Goal: Transaction & Acquisition: Purchase product/service

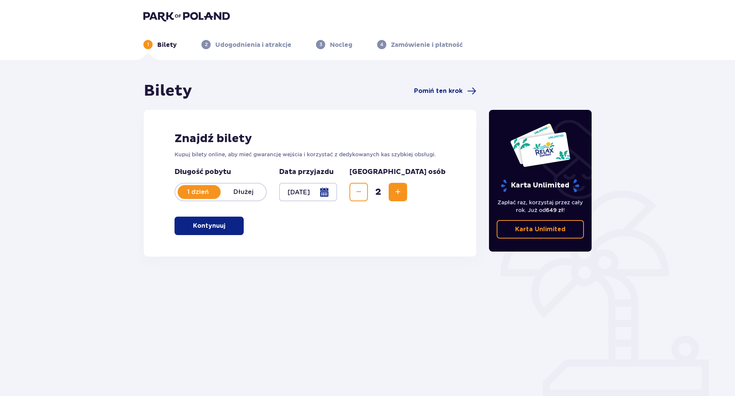
click at [218, 225] on p "Kontynuuj" at bounding box center [209, 226] width 32 height 8
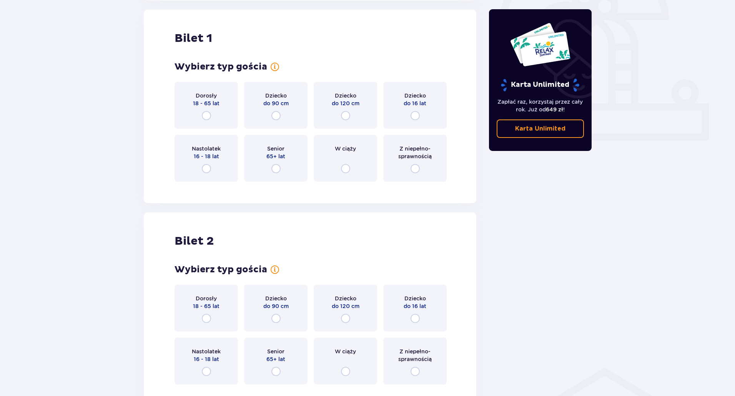
scroll to position [257, 0]
click at [205, 117] on input "radio" at bounding box center [206, 115] width 9 height 9
radio input "true"
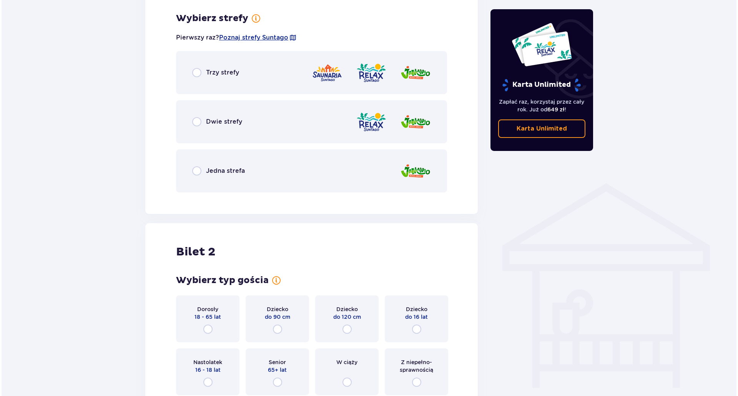
scroll to position [444, 0]
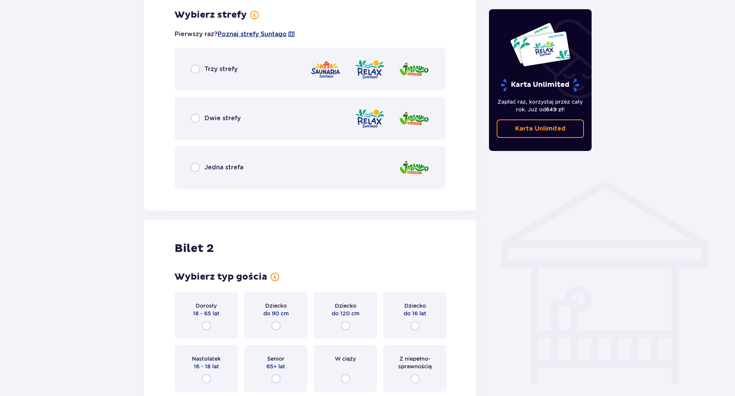
click at [256, 35] on span "Poznaj strefy Suntago" at bounding box center [252, 34] width 69 height 8
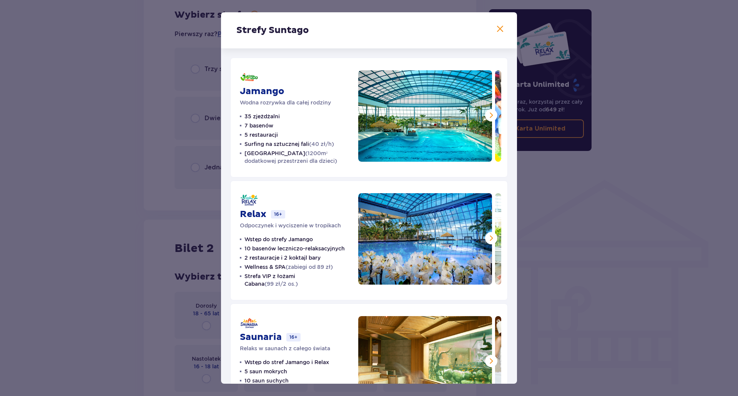
click at [498, 27] on span at bounding box center [500, 29] width 9 height 9
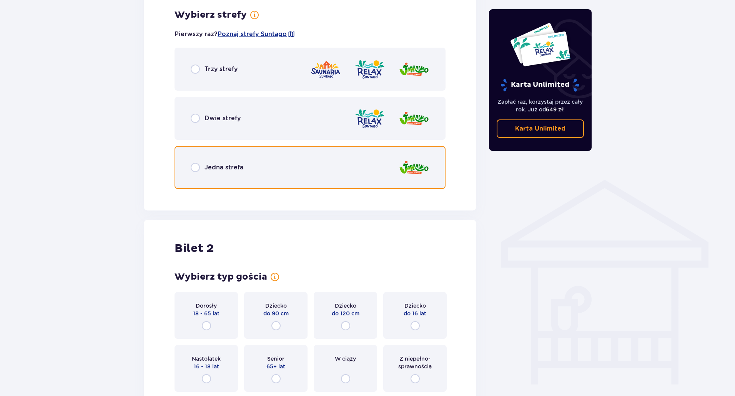
click at [198, 168] on input "radio" at bounding box center [195, 167] width 9 height 9
radio input "true"
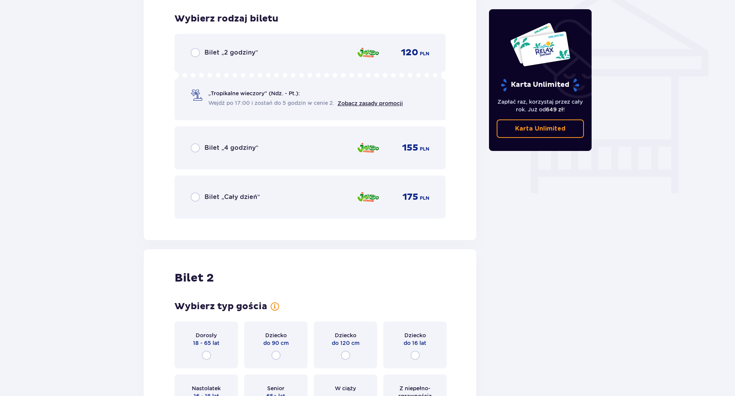
scroll to position [640, 0]
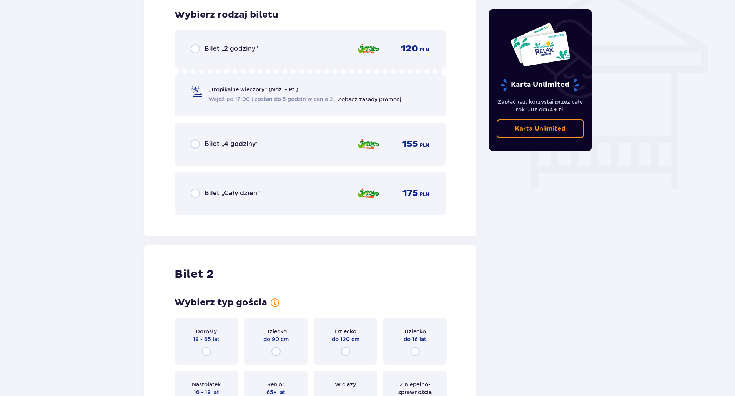
click at [235, 191] on p "Bilet „Cały dzień”" at bounding box center [232, 193] width 55 height 8
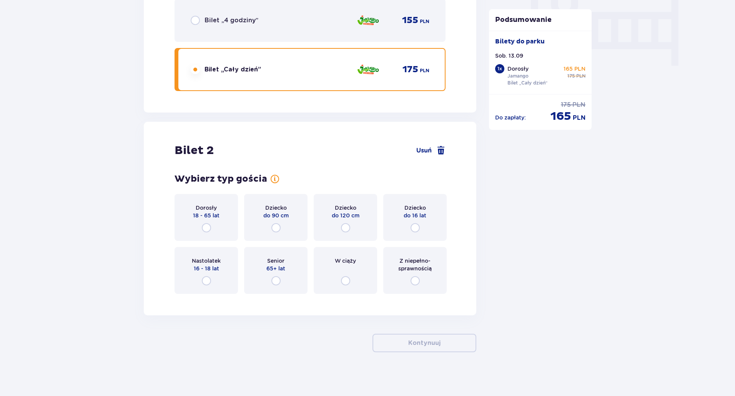
scroll to position [766, 0]
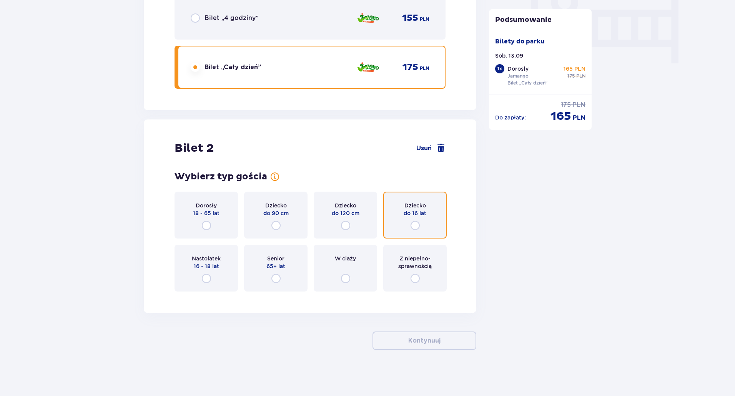
click at [419, 222] on input "radio" at bounding box center [415, 225] width 9 height 9
radio input "true"
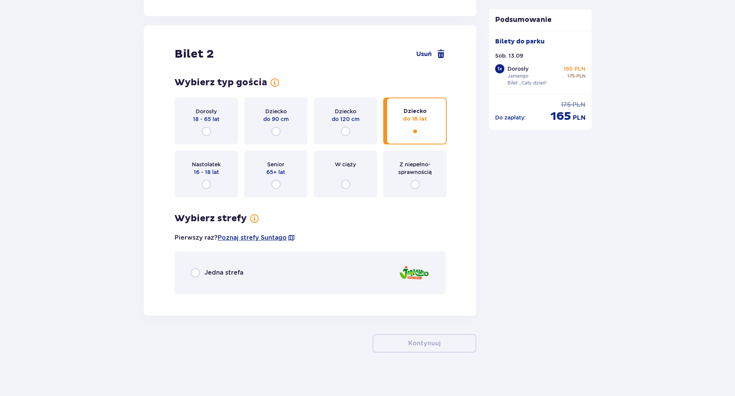
scroll to position [863, 0]
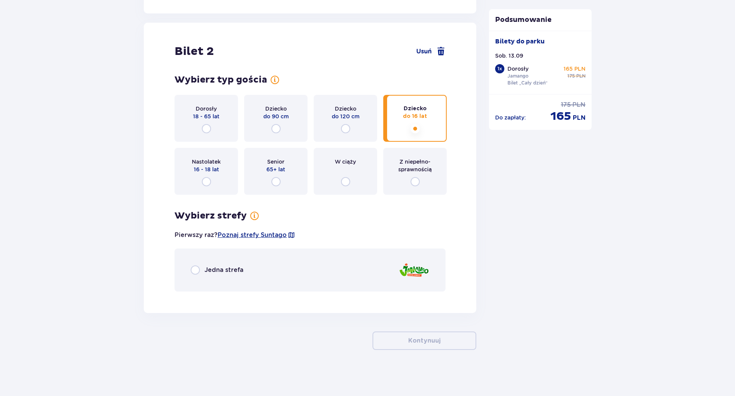
click at [215, 276] on div "Jedna strefa" at bounding box center [310, 270] width 271 height 43
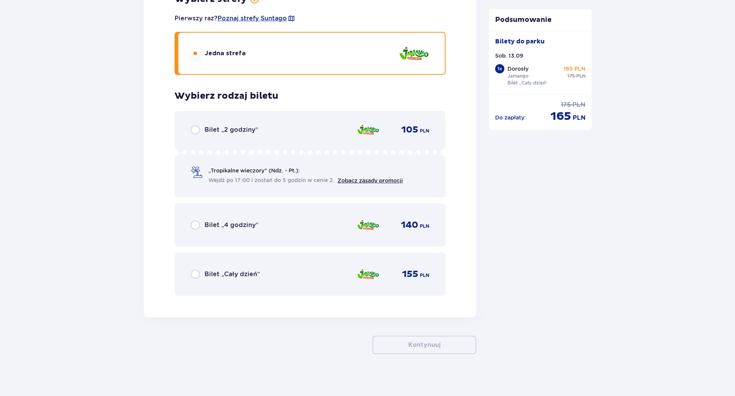
scroll to position [1084, 0]
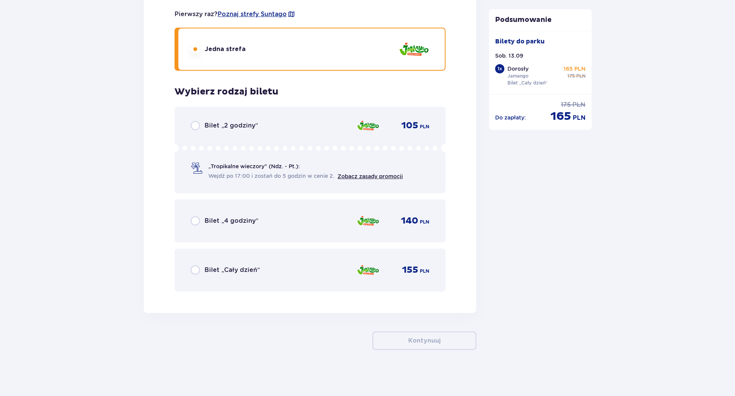
click at [236, 271] on p "Bilet „Cały dzień”" at bounding box center [232, 270] width 55 height 8
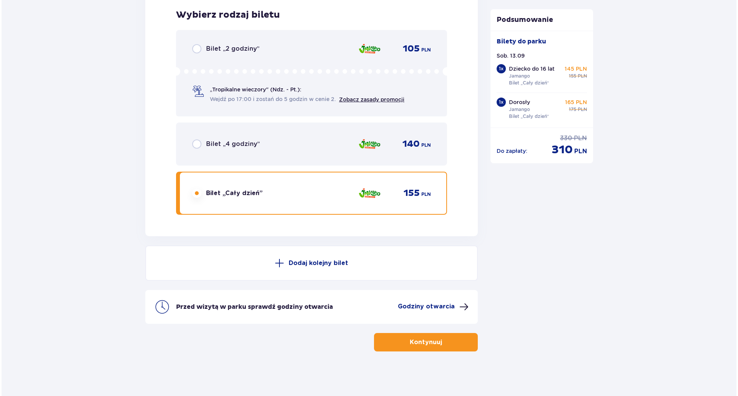
scroll to position [1162, 0]
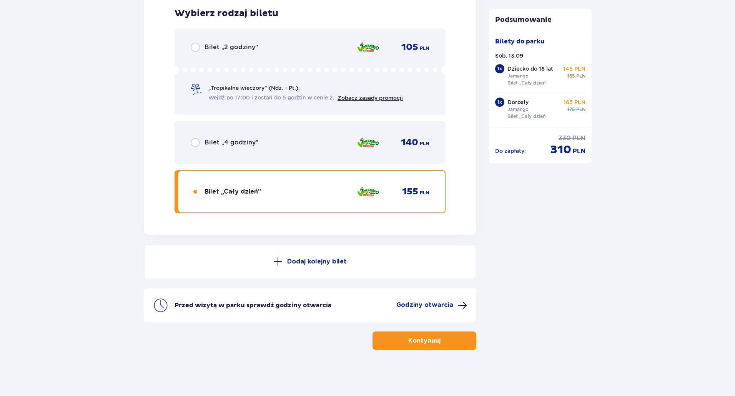
click at [427, 306] on p "Godziny otwarcia" at bounding box center [424, 305] width 57 height 8
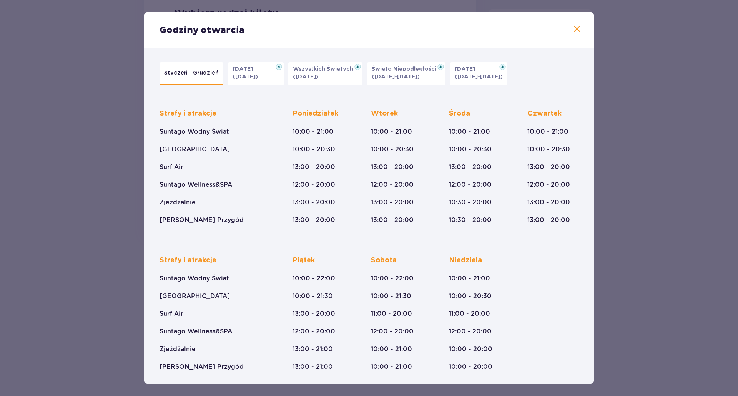
click at [579, 27] on span at bounding box center [576, 29] width 9 height 9
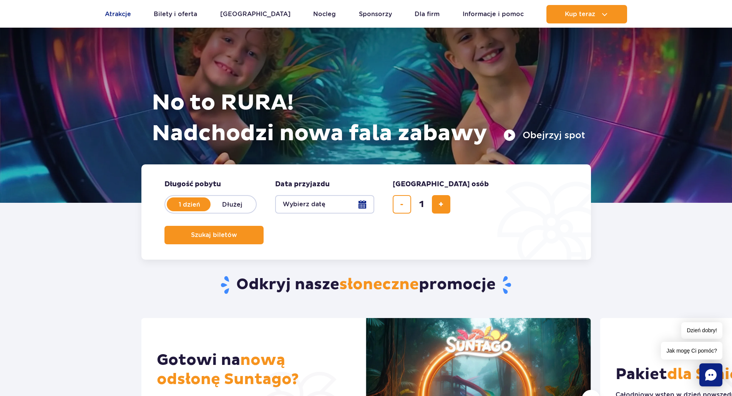
click at [107, 15] on link "Atrakcje" at bounding box center [118, 14] width 26 height 18
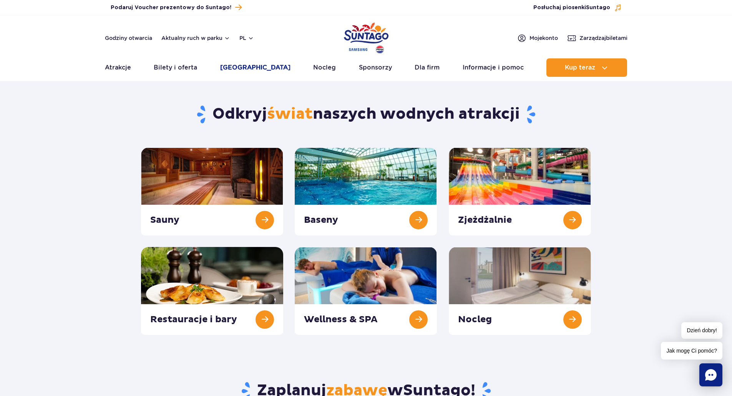
click at [255, 63] on link "[GEOGRAPHIC_DATA]" at bounding box center [255, 67] width 70 height 18
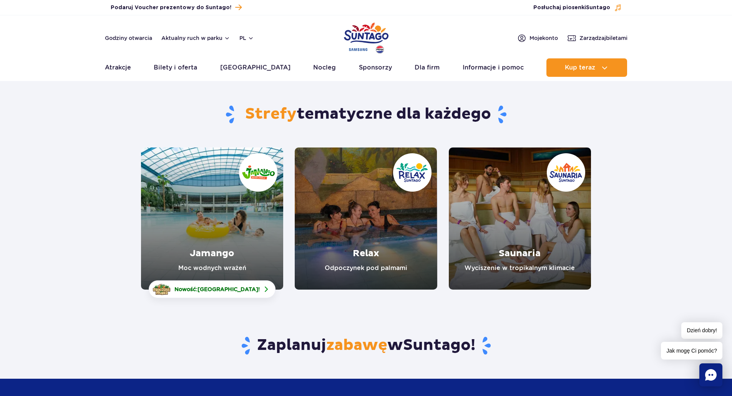
click at [224, 196] on link "Jamango" at bounding box center [212, 219] width 142 height 142
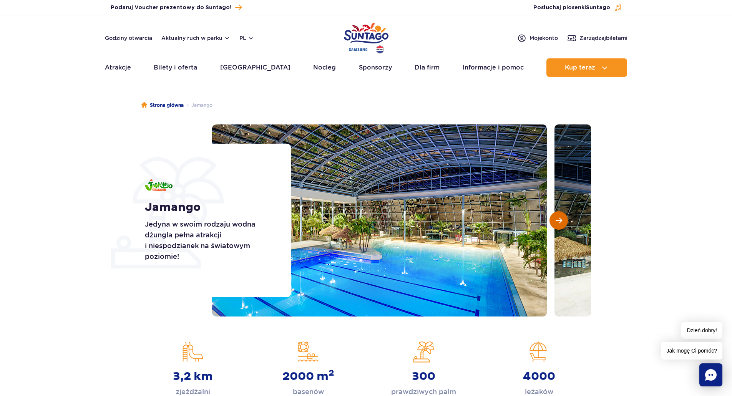
click at [556, 220] on span "Następny slajd" at bounding box center [559, 220] width 7 height 7
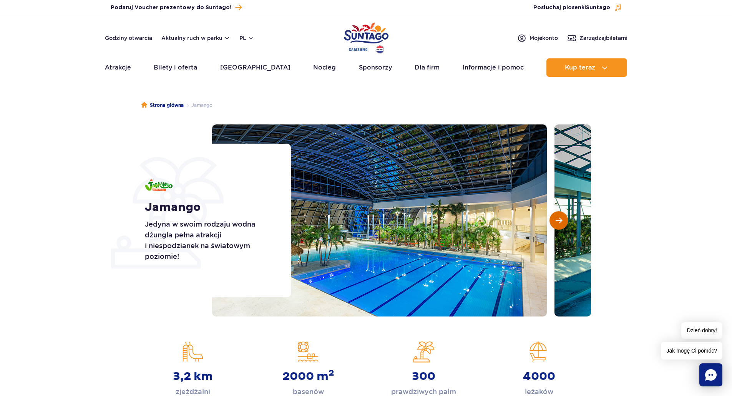
click at [556, 220] on span "Następny slajd" at bounding box center [559, 220] width 7 height 7
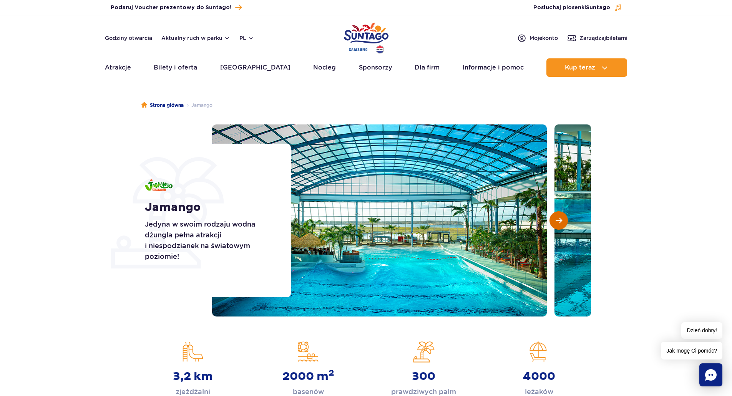
click at [556, 220] on span "Następny slajd" at bounding box center [559, 220] width 7 height 7
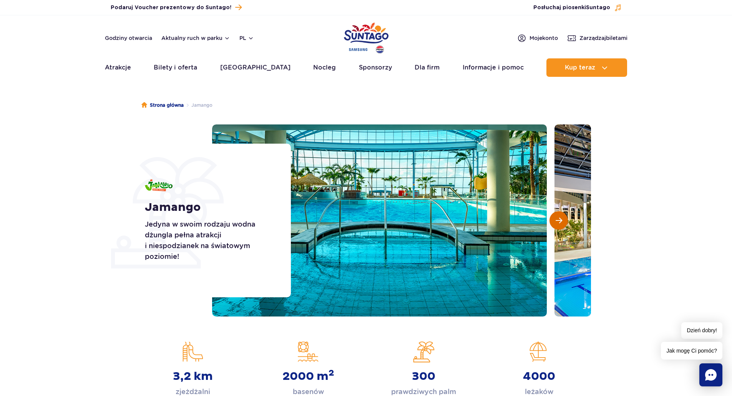
click at [556, 220] on span "Następny slajd" at bounding box center [559, 220] width 7 height 7
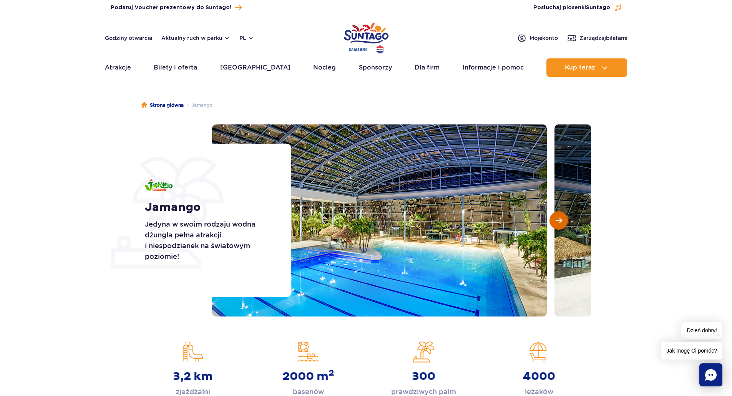
click at [556, 220] on span "Następny slajd" at bounding box center [559, 220] width 7 height 7
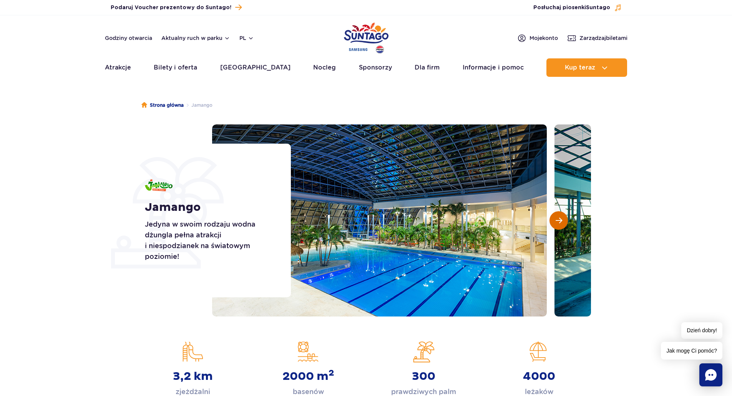
click at [556, 220] on span "Następny slajd" at bounding box center [559, 220] width 7 height 7
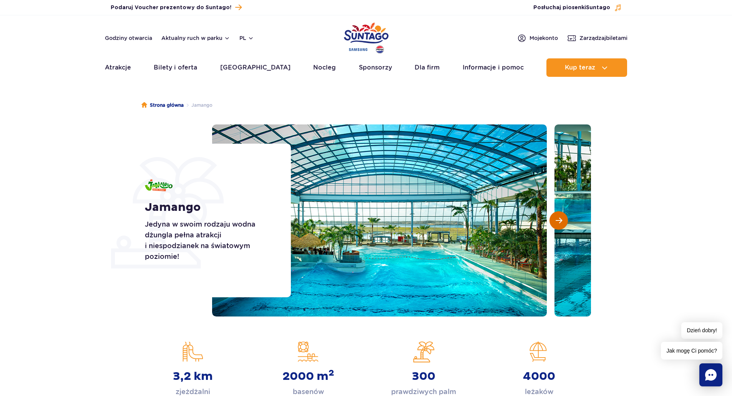
click at [556, 220] on span "Następny slajd" at bounding box center [559, 220] width 7 height 7
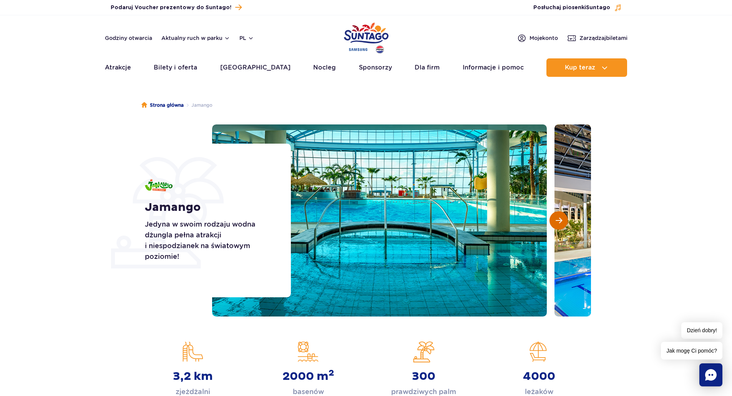
click at [556, 220] on span "Następny slajd" at bounding box center [559, 220] width 7 height 7
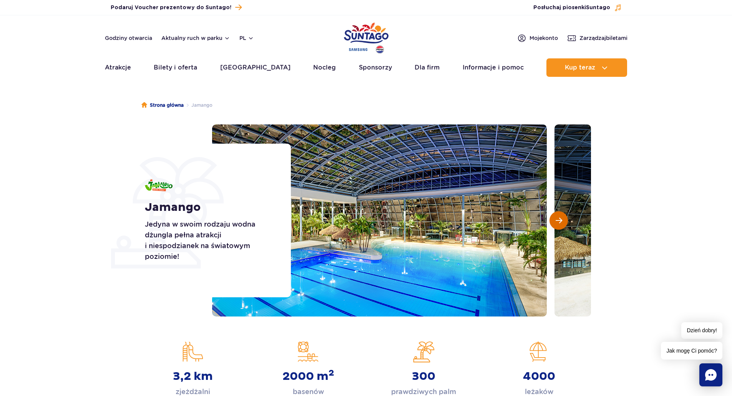
click at [556, 220] on span "Następny slajd" at bounding box center [559, 220] width 7 height 7
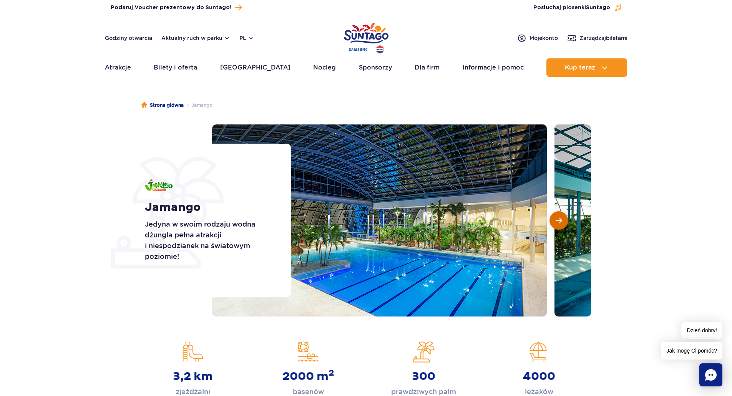
click at [556, 220] on span "Następny slajd" at bounding box center [559, 220] width 7 height 7
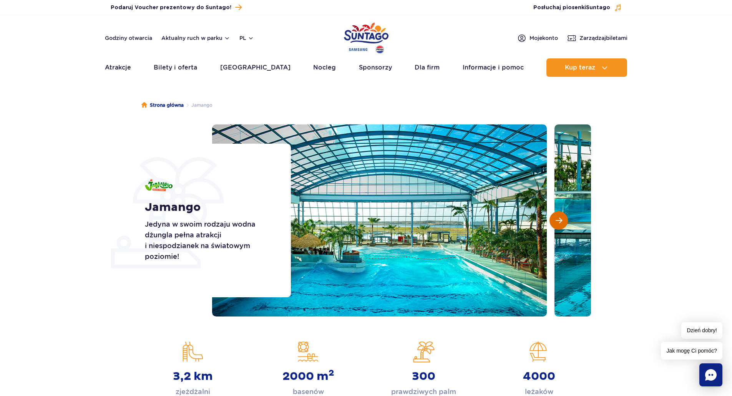
click at [556, 220] on span "Następny slajd" at bounding box center [559, 220] width 7 height 7
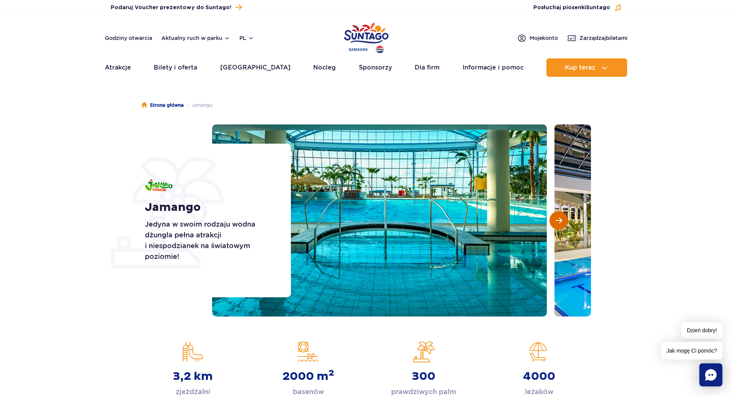
click at [556, 220] on span "Następny slajd" at bounding box center [559, 220] width 7 height 7
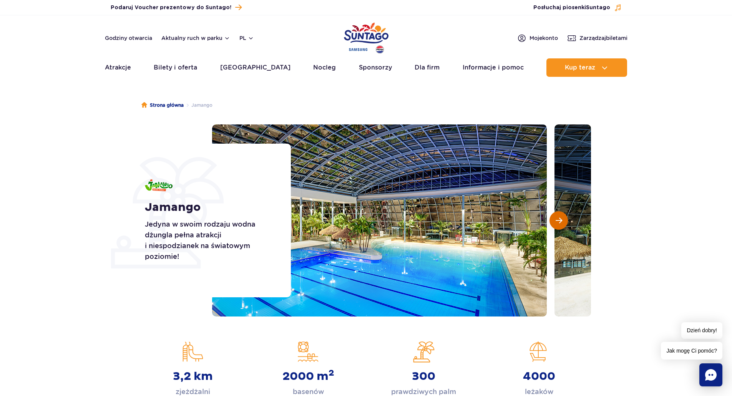
click at [556, 220] on span "Następny slajd" at bounding box center [559, 220] width 7 height 7
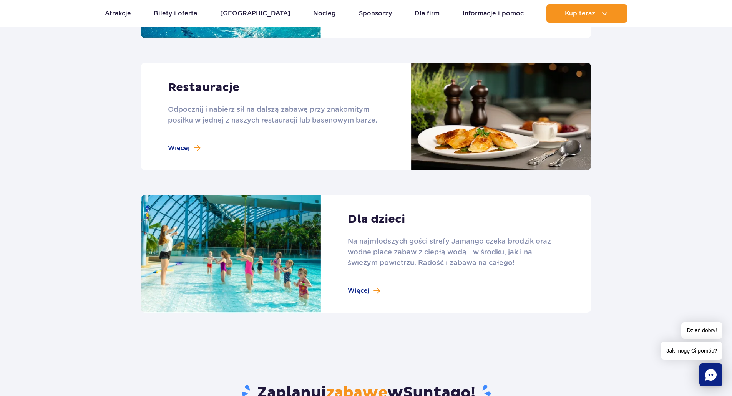
scroll to position [923, 0]
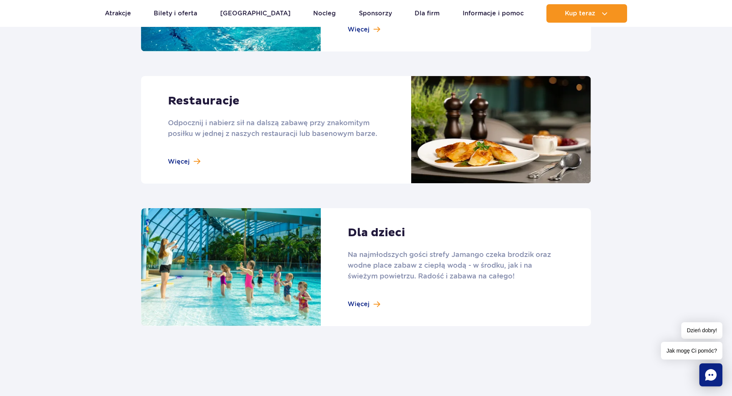
click at [188, 163] on link at bounding box center [366, 130] width 450 height 108
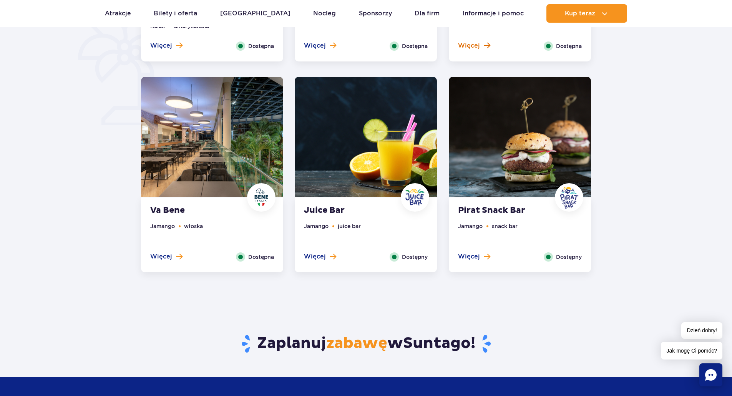
scroll to position [577, 0]
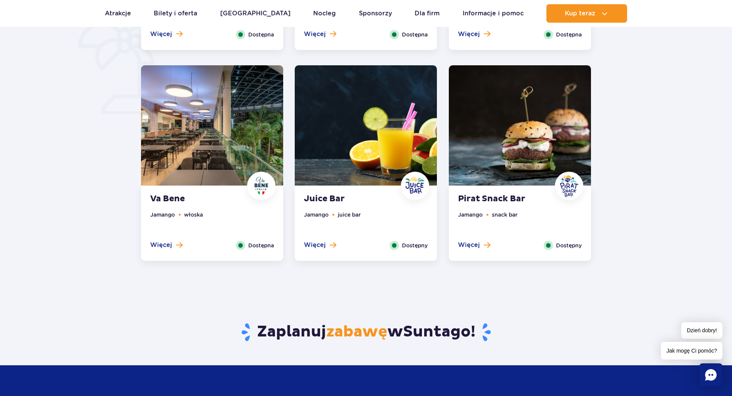
click at [174, 136] on img at bounding box center [212, 125] width 142 height 120
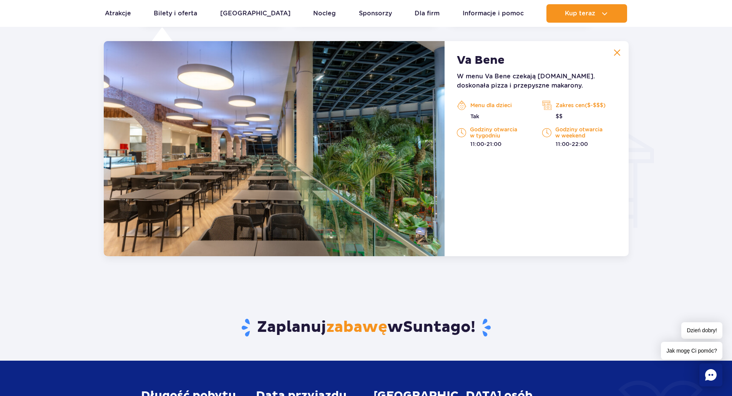
scroll to position [809, 0]
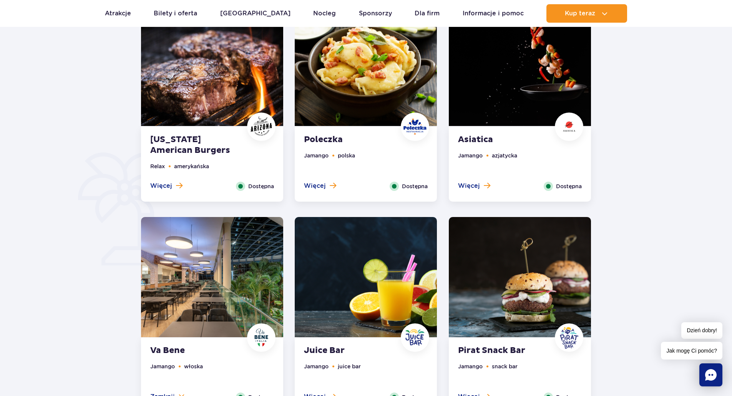
click at [198, 63] on img at bounding box center [212, 66] width 142 height 120
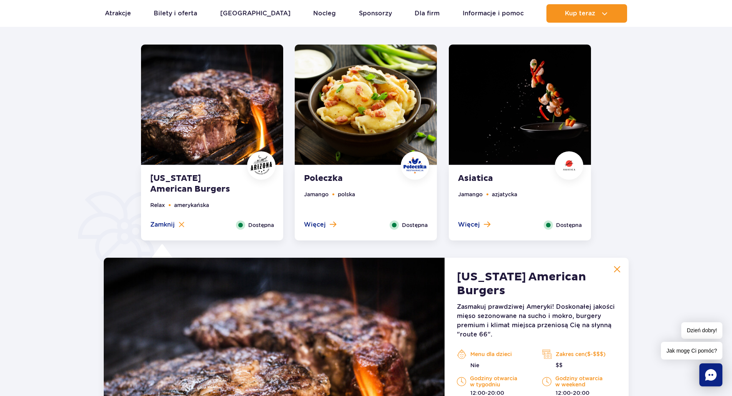
scroll to position [367, 0]
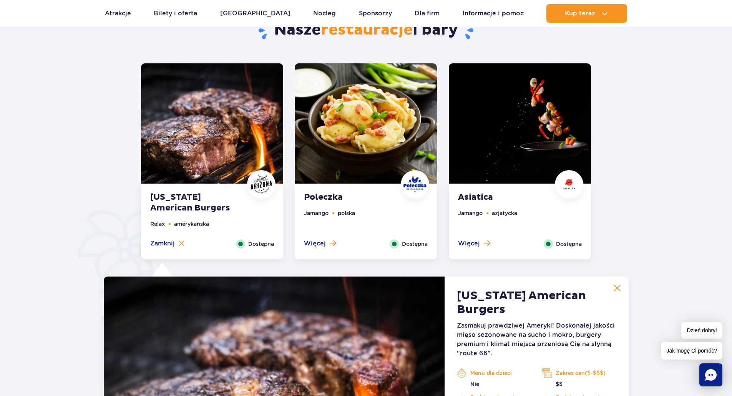
click at [374, 122] on img at bounding box center [366, 123] width 142 height 120
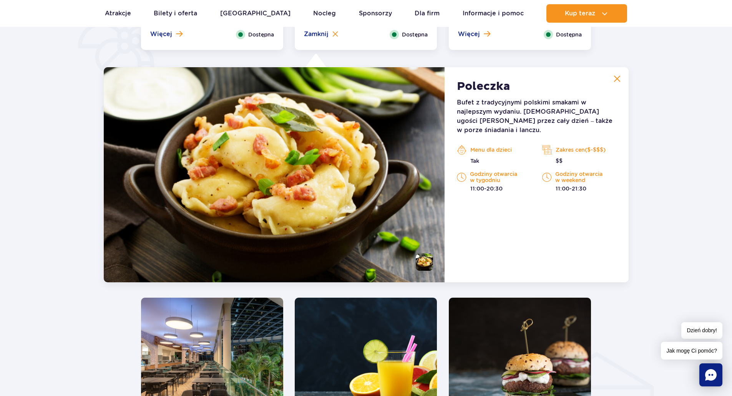
scroll to position [598, 0]
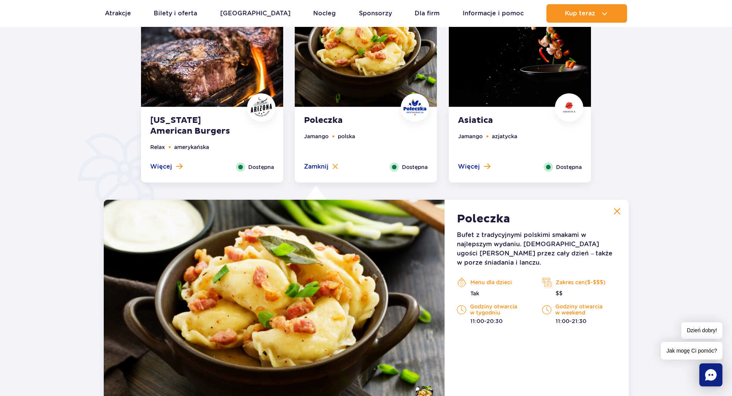
click at [509, 79] on img at bounding box center [520, 47] width 142 height 120
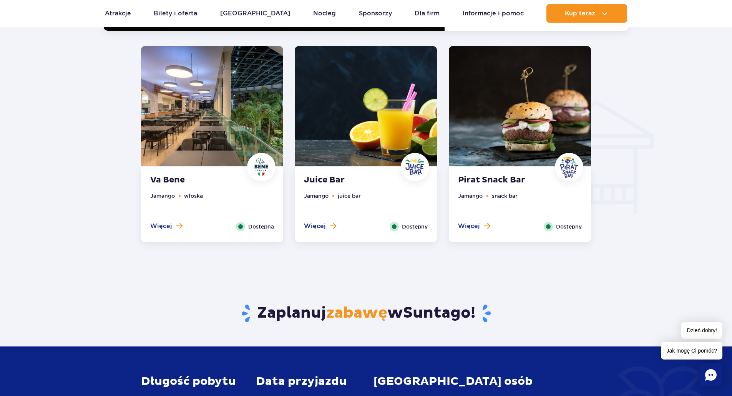
click at [548, 119] on img at bounding box center [520, 106] width 142 height 120
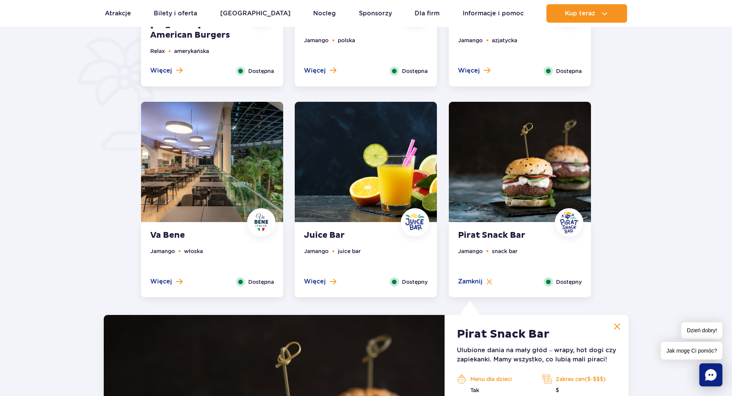
click at [377, 191] on img at bounding box center [366, 162] width 142 height 120
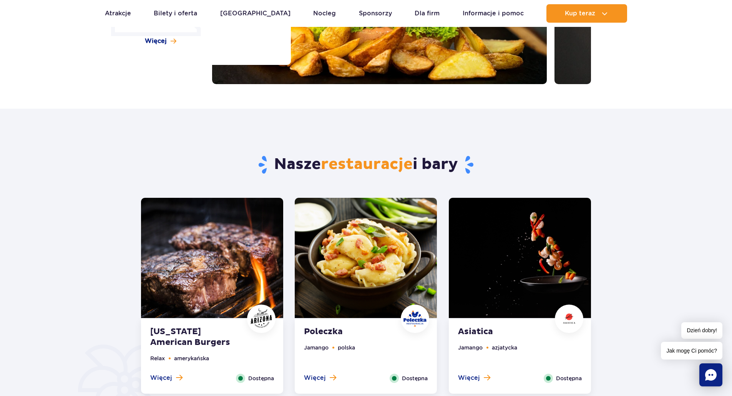
scroll to position [0, 0]
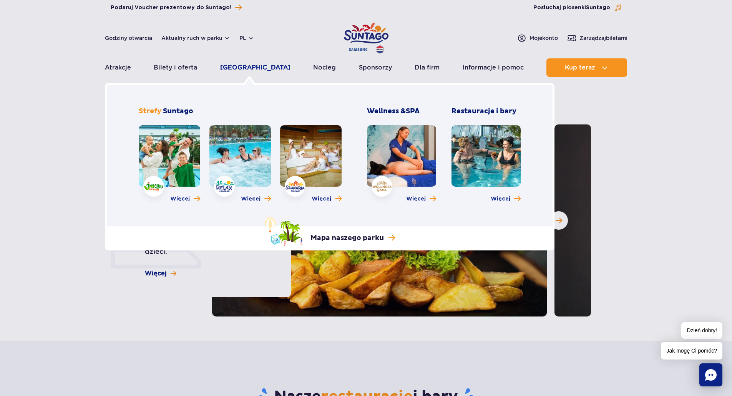
click at [256, 68] on link "[GEOGRAPHIC_DATA]" at bounding box center [255, 67] width 70 height 18
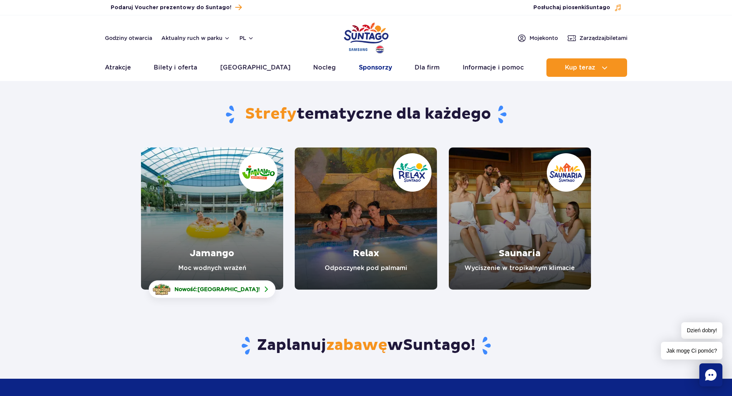
click at [359, 64] on link "Sponsorzy" at bounding box center [375, 67] width 33 height 18
